Goal: Information Seeking & Learning: Learn about a topic

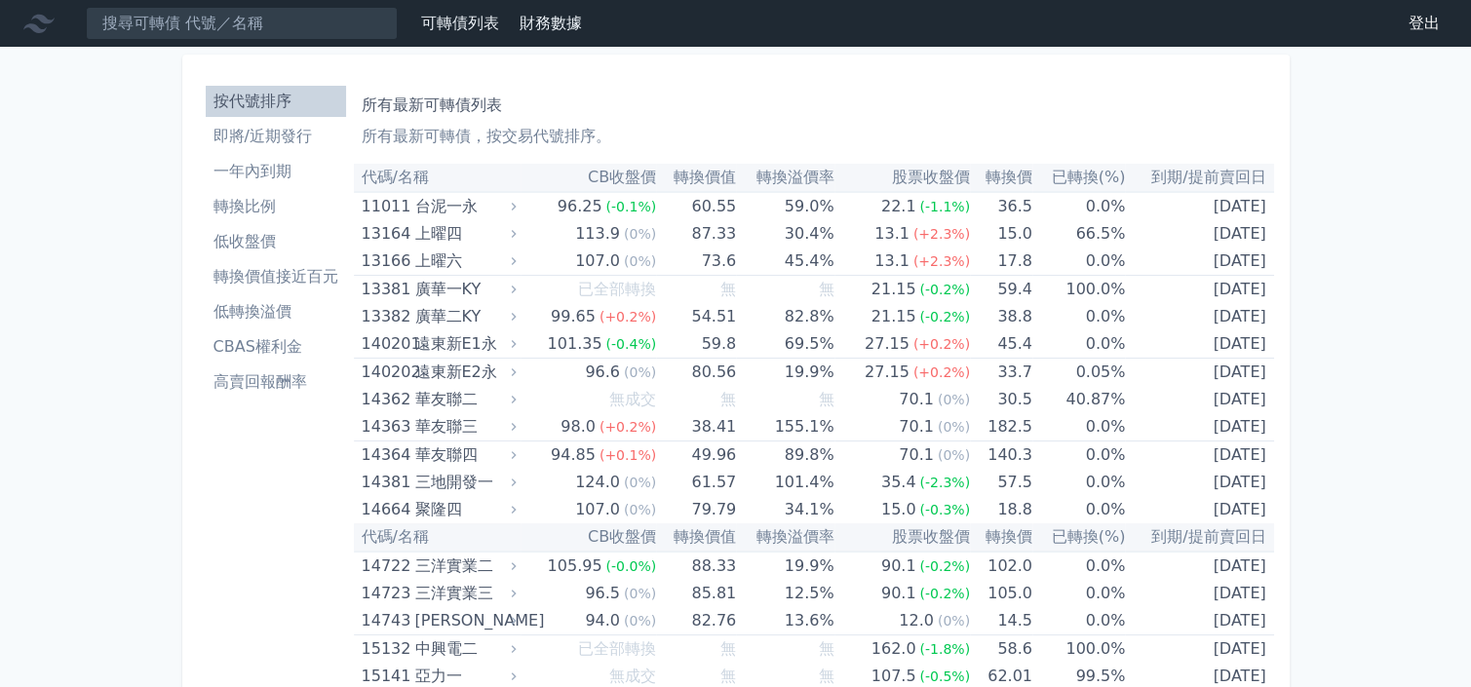
click at [288, 139] on li "即將/近期發行" at bounding box center [276, 136] width 140 height 23
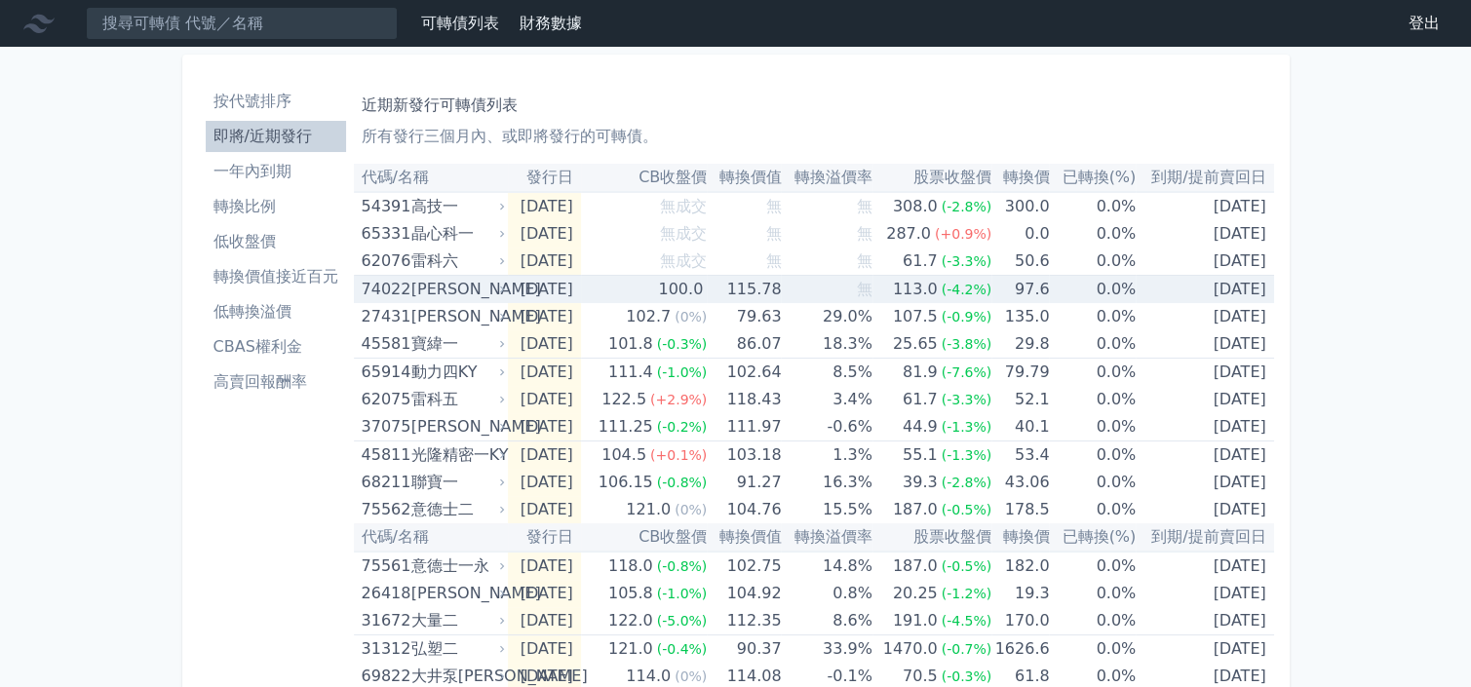
click at [514, 286] on td "[DATE]" at bounding box center [544, 290] width 72 height 28
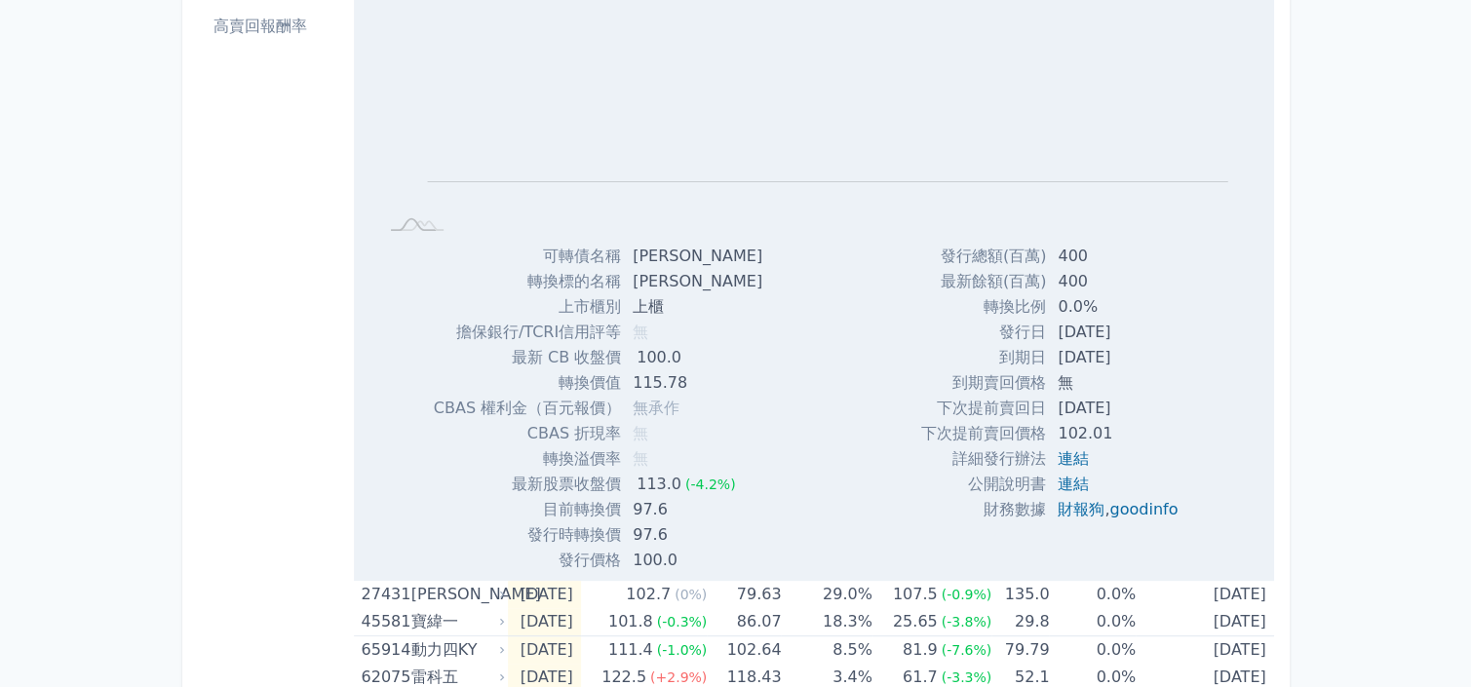
scroll to position [353, 0]
click at [1062, 487] on link "連結" at bounding box center [1072, 486] width 31 height 19
click at [1062, 459] on link "連結" at bounding box center [1072, 461] width 31 height 19
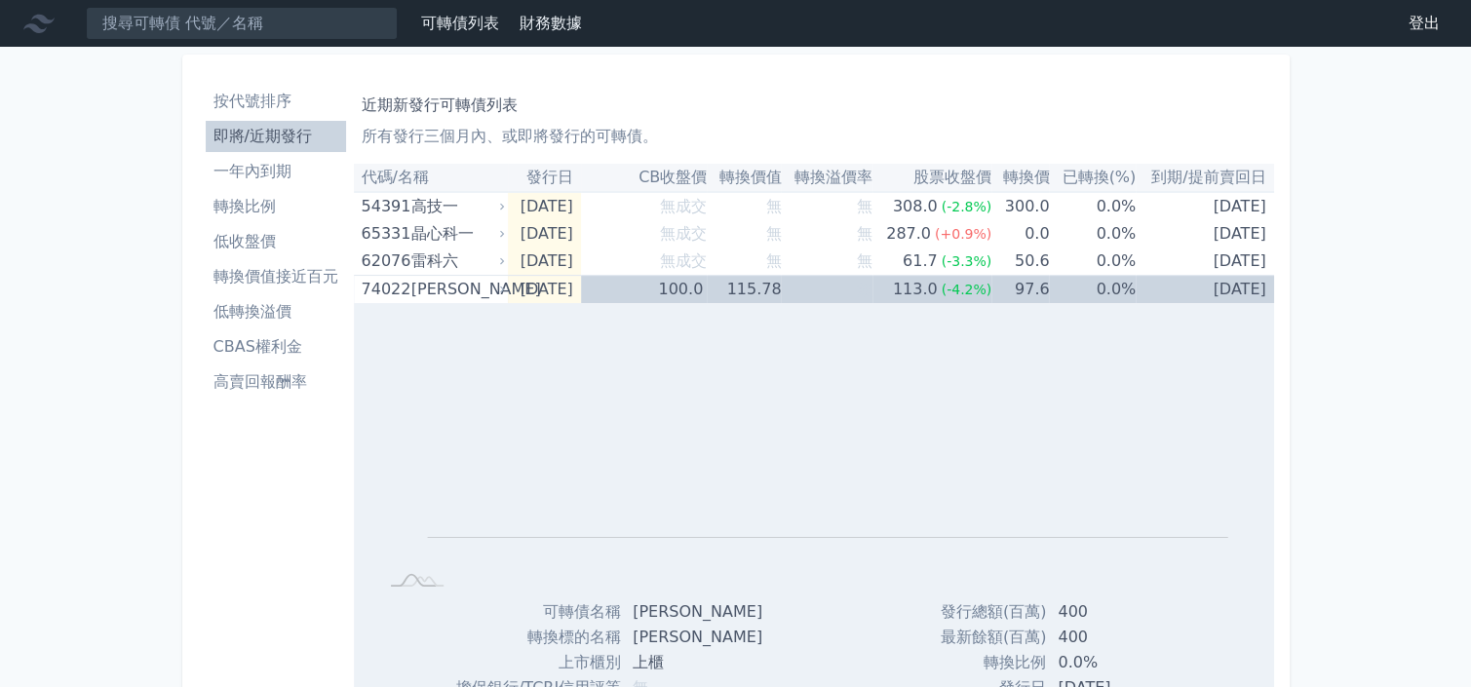
scroll to position [1, 0]
click at [635, 285] on td "100.0" at bounding box center [644, 289] width 126 height 28
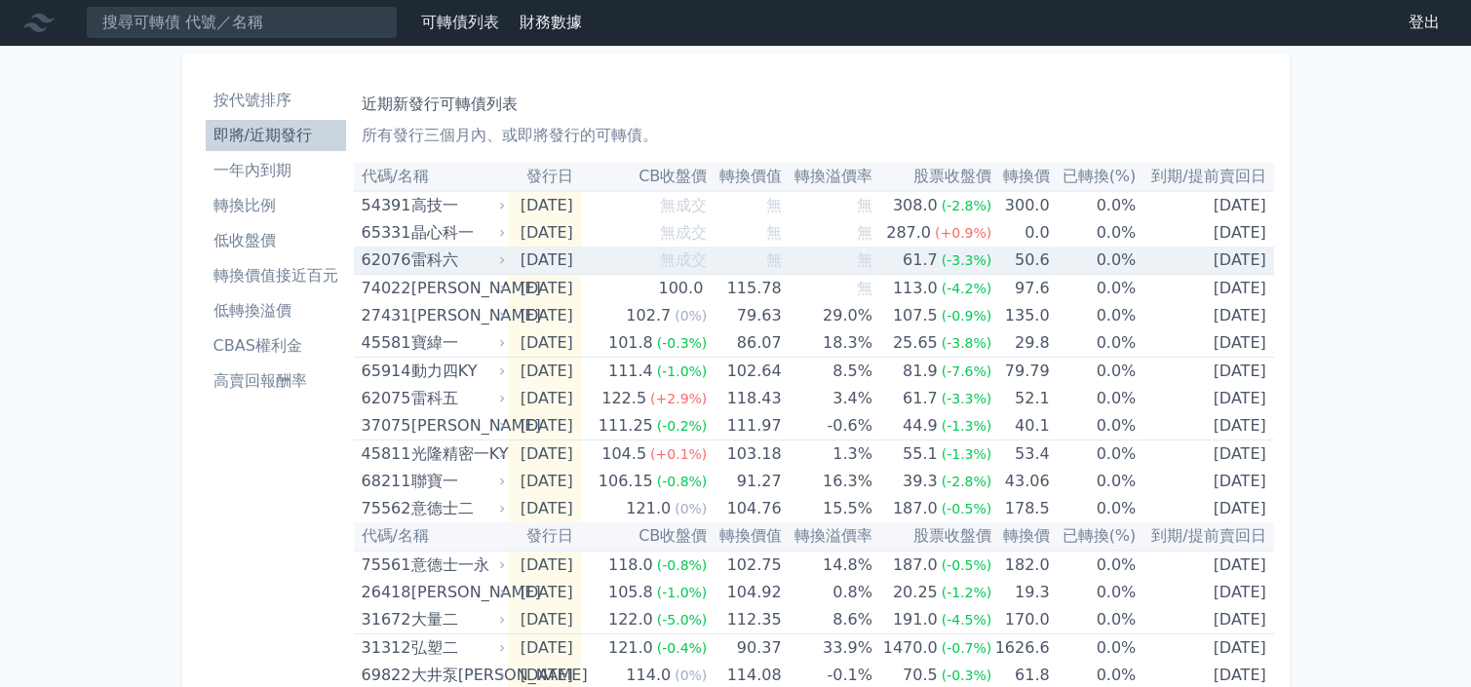
click at [618, 255] on td "無成交" at bounding box center [644, 261] width 126 height 28
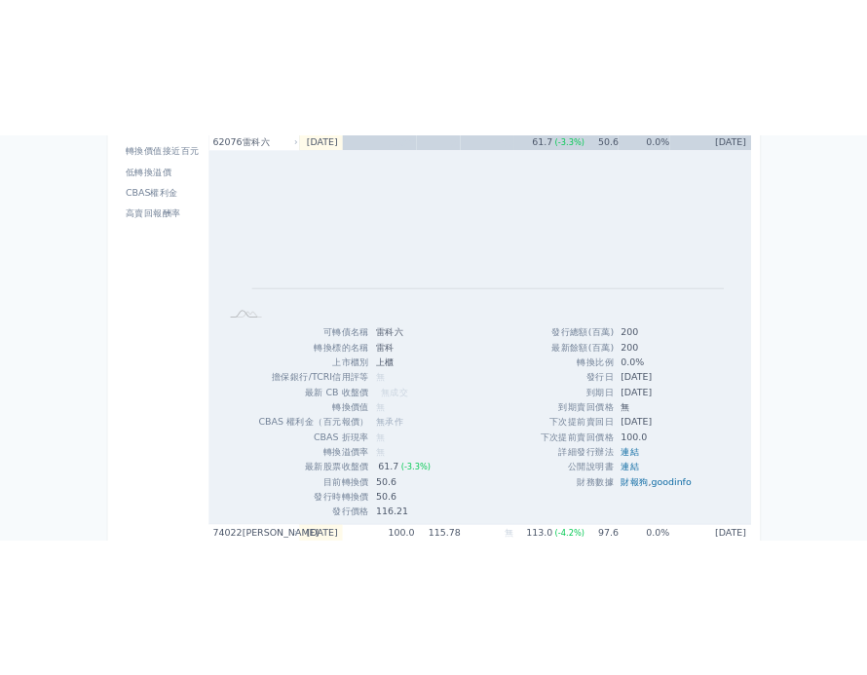
scroll to position [252, 0]
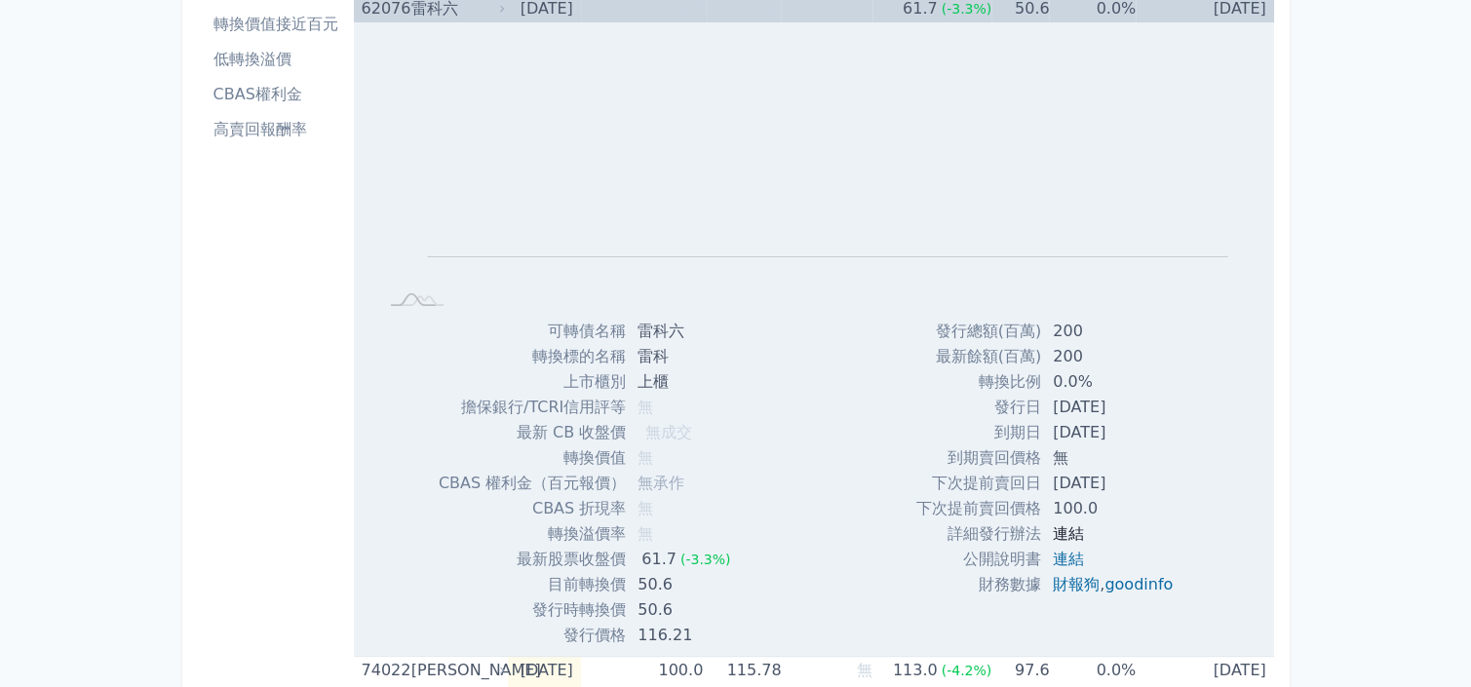
click at [1062, 533] on link "連結" at bounding box center [1067, 533] width 31 height 19
click at [1062, 530] on link "連結" at bounding box center [1067, 533] width 31 height 19
click at [1053, 559] on link "連結" at bounding box center [1067, 559] width 31 height 19
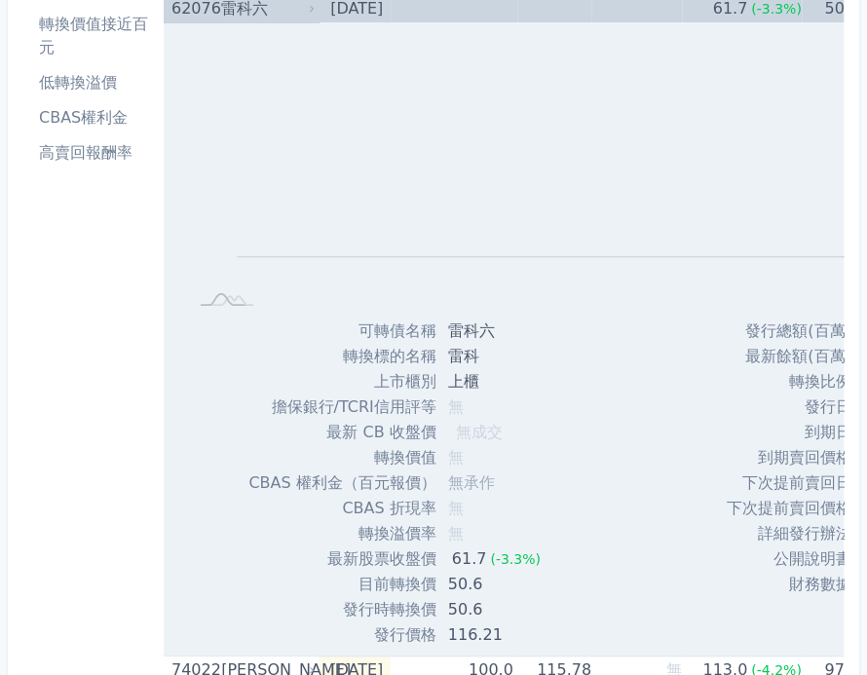
click at [391, 8] on td "[DATE]" at bounding box center [355, 8] width 72 height 27
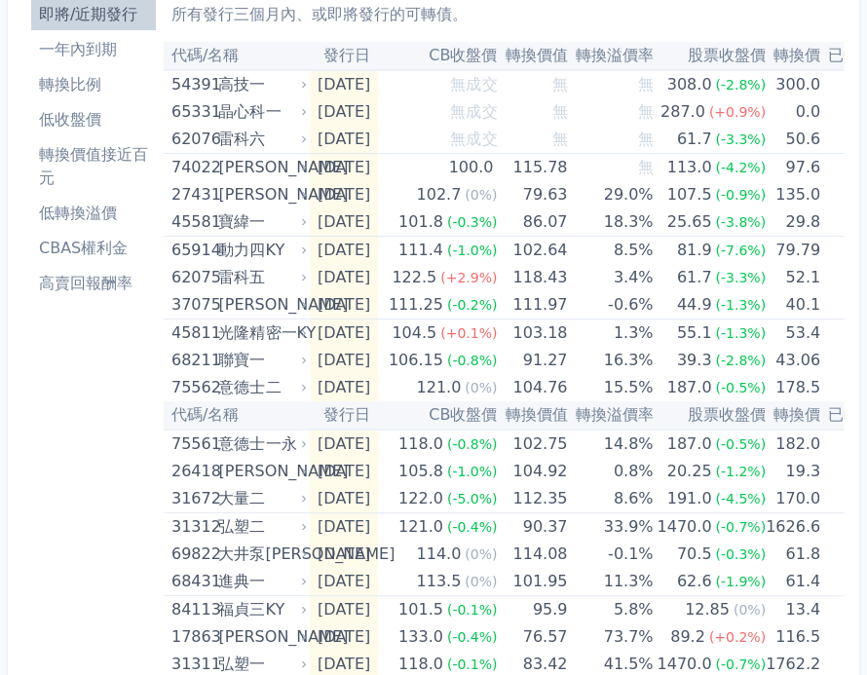
scroll to position [121, 0]
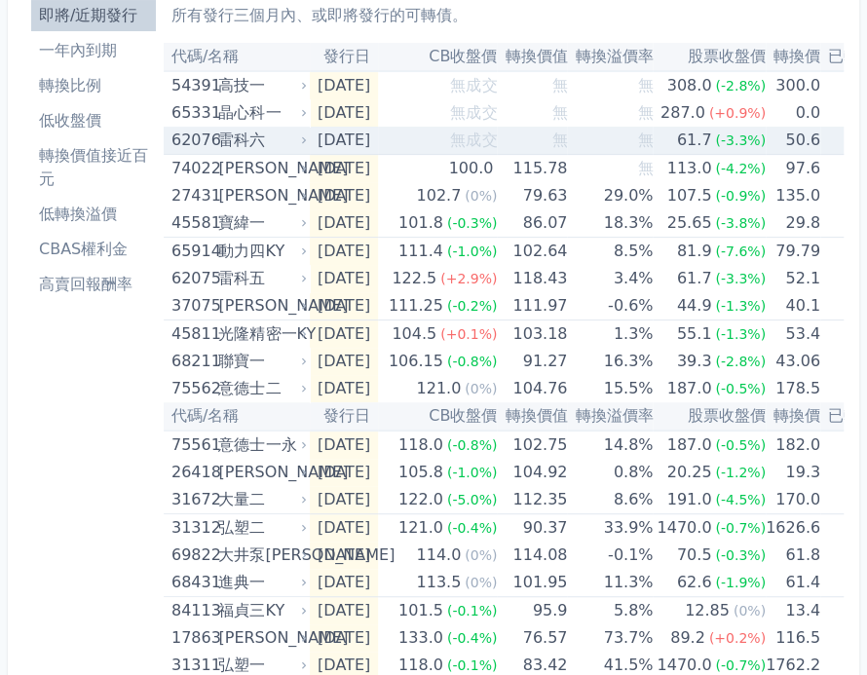
click at [314, 134] on td "[DATE]" at bounding box center [344, 141] width 68 height 28
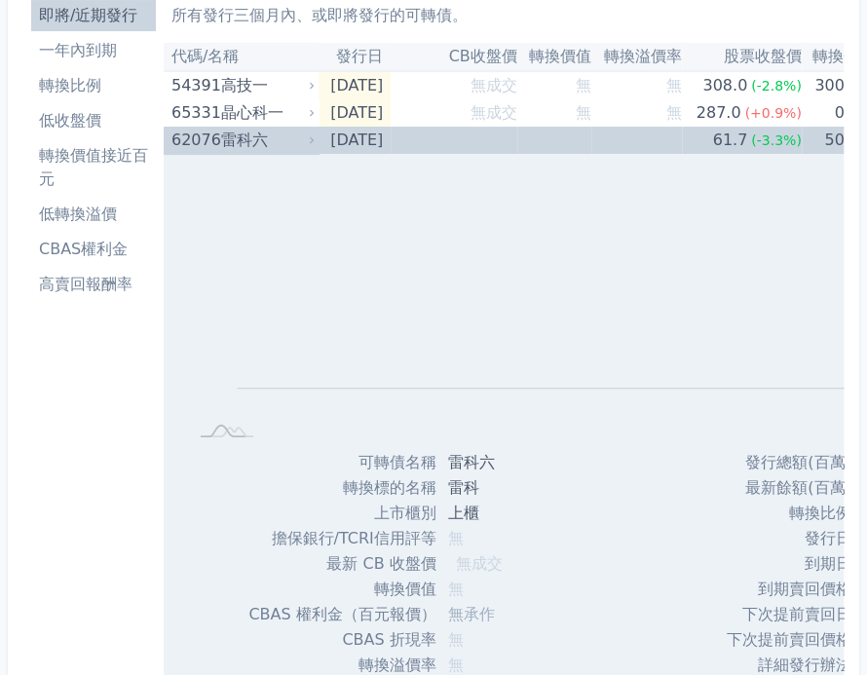
click at [589, 430] on rect at bounding box center [624, 306] width 858 height 273
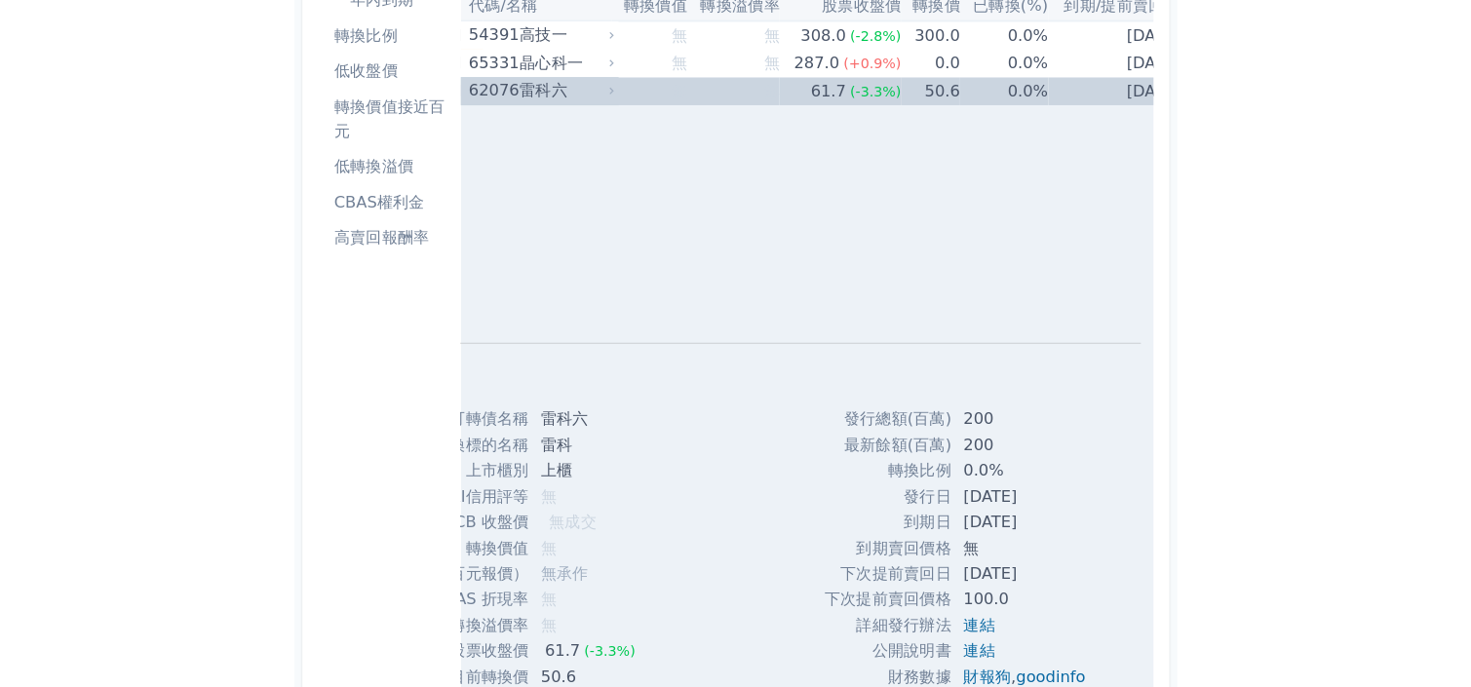
scroll to position [0, 240]
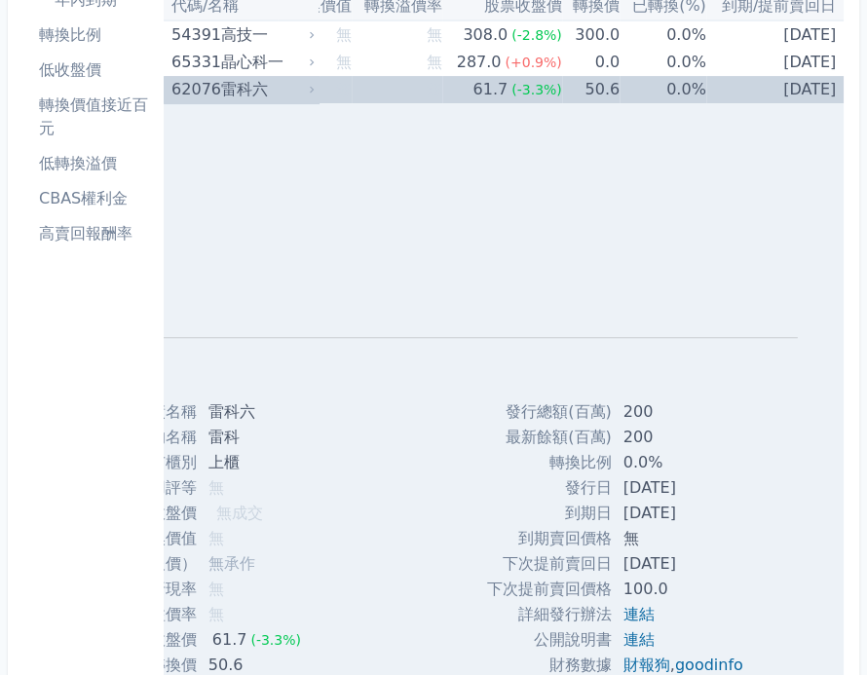
drag, startPoint x: 499, startPoint y: 563, endPoint x: 709, endPoint y: 554, distance: 210.7
click at [709, 554] on tr "下次提前賣回日 [DATE]" at bounding box center [623, 564] width 272 height 25
copy tr "下次提前賣回日 [DATE]"
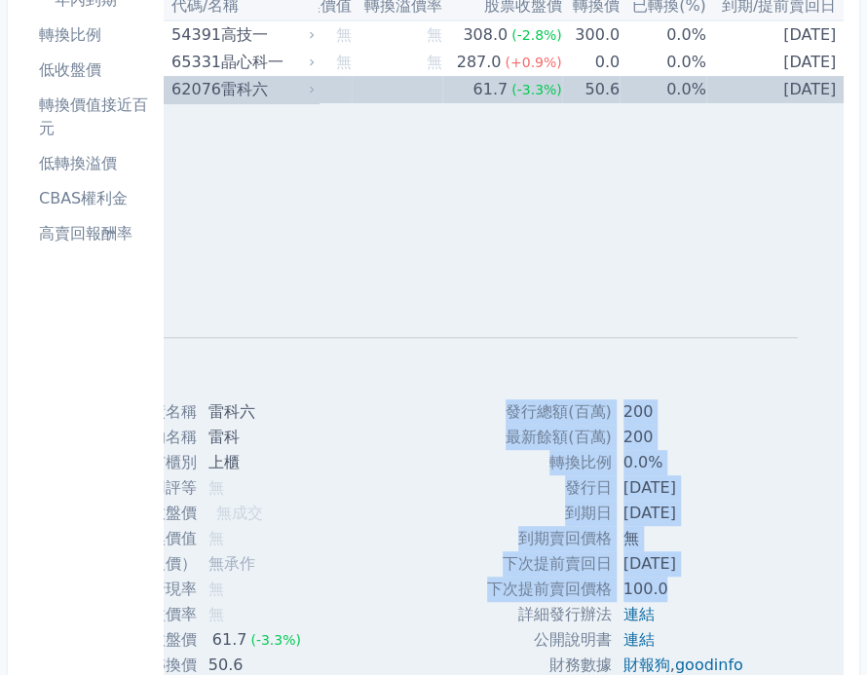
drag, startPoint x: 478, startPoint y: 590, endPoint x: 660, endPoint y: 584, distance: 181.3
click at [660, 584] on div "發行總額(百萬) 200 最新餘額(百萬) 200 轉換比例 0.0% 發行日 [DATE] 到期日 [DATE] 無 100.0 ," at bounding box center [623, 564] width 319 height 329
click at [660, 584] on td "100.0" at bounding box center [685, 589] width 147 height 25
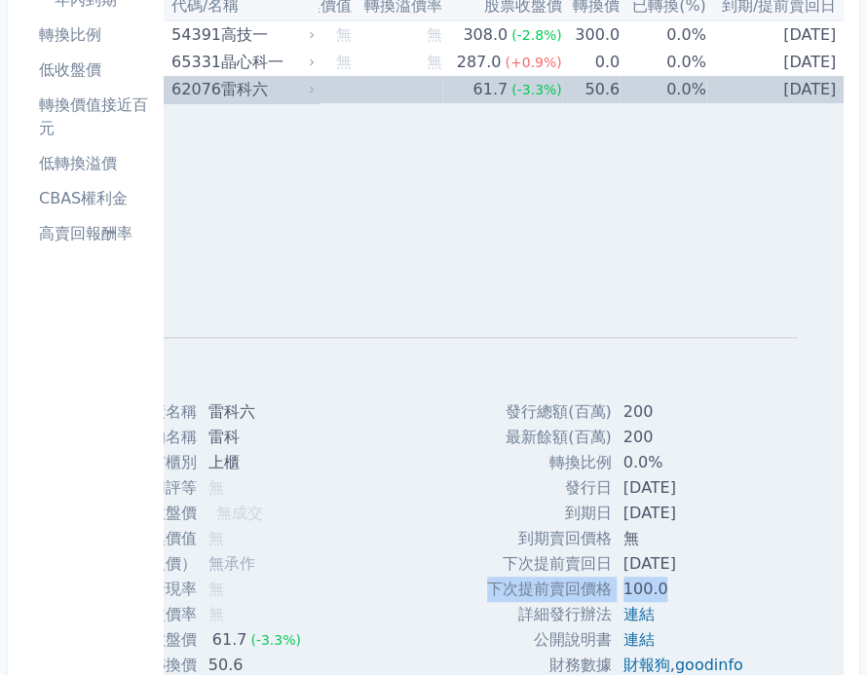
drag, startPoint x: 660, startPoint y: 584, endPoint x: 482, endPoint y: 594, distance: 177.7
click at [487, 594] on tr "下次提前賣回價格 100.0" at bounding box center [623, 589] width 272 height 25
copy tr "下次提前賣回價格 100.0"
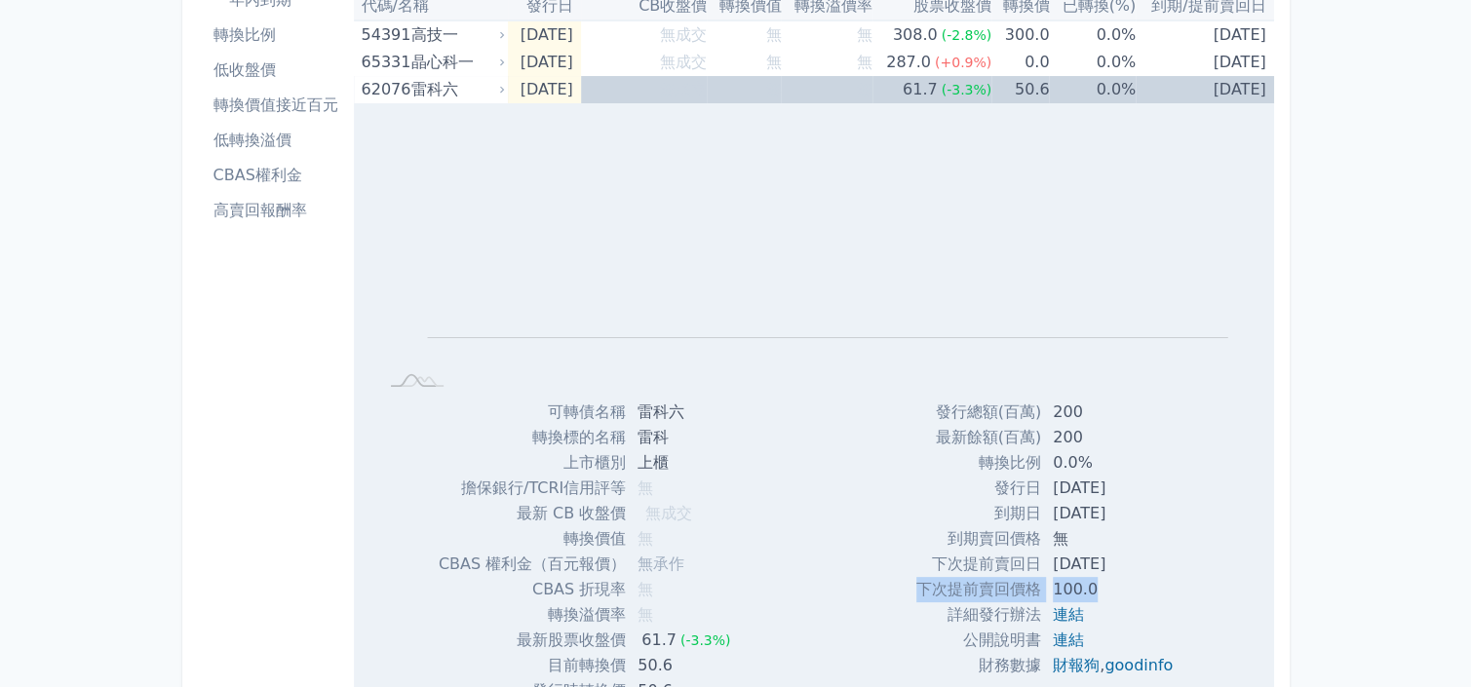
scroll to position [0, 0]
